Goal: Task Accomplishment & Management: Use online tool/utility

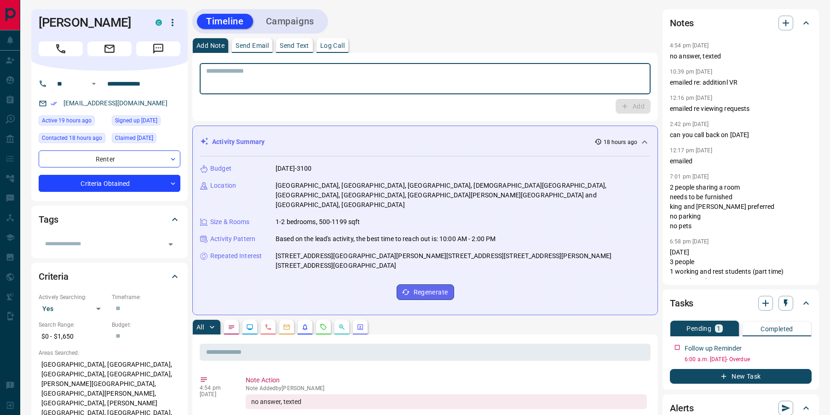
click at [275, 76] on textarea at bounding box center [425, 78] width 438 height 23
type textarea "*********"
click at [628, 111] on button "Add" at bounding box center [633, 106] width 35 height 15
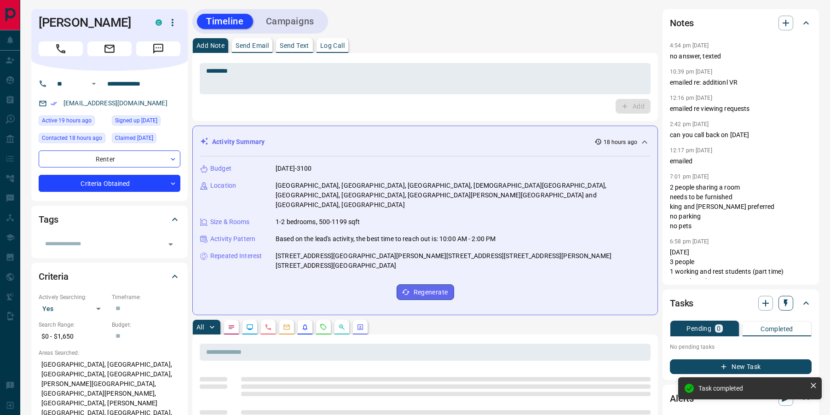
click at [787, 307] on icon "button" at bounding box center [785, 303] width 9 height 9
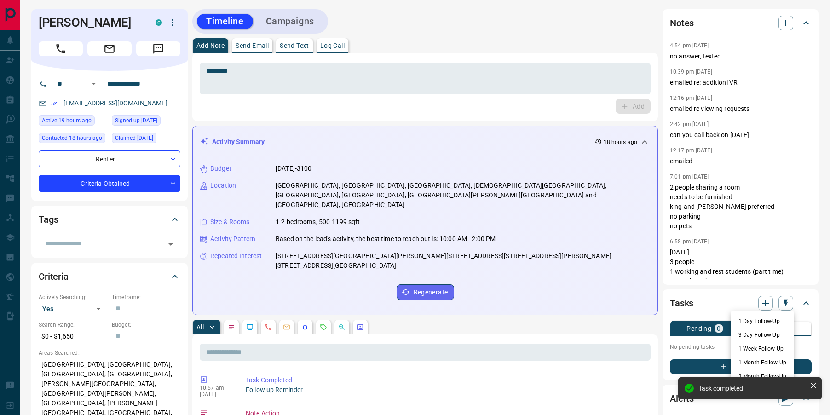
click at [744, 320] on li "1 Day Follow-Up" at bounding box center [762, 321] width 63 height 14
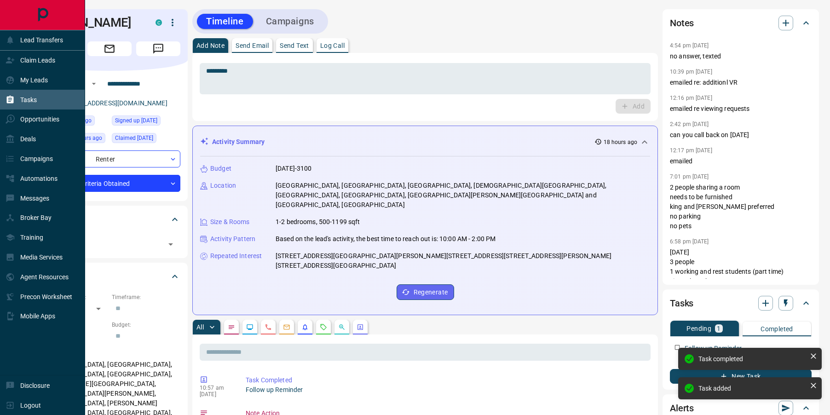
click at [19, 98] on div "Tasks" at bounding box center [21, 99] width 31 height 15
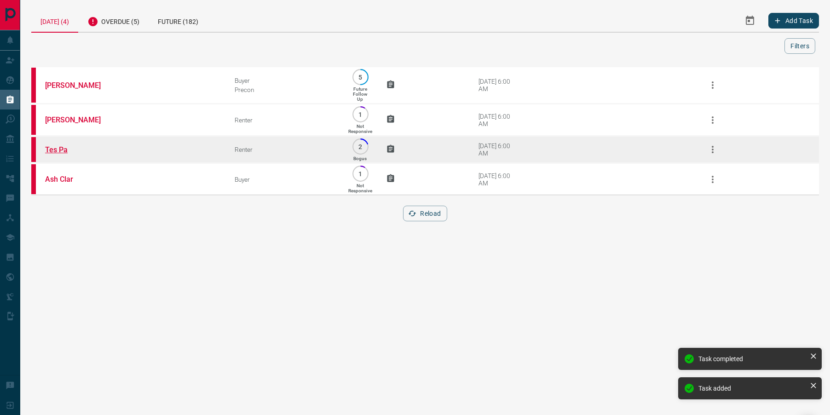
click at [56, 150] on link "Tes Pa" at bounding box center [79, 149] width 69 height 9
